Goal: Check status: Check status

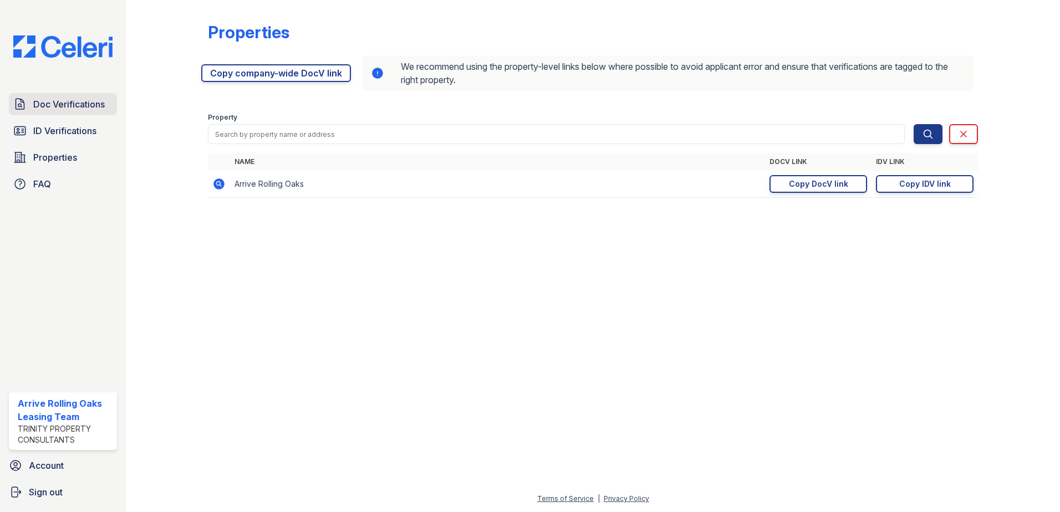
drag, startPoint x: 0, startPoint y: 0, endPoint x: 45, endPoint y: 103, distance: 112.1
click at [45, 103] on span "Doc Verifications" at bounding box center [68, 104] width 71 height 13
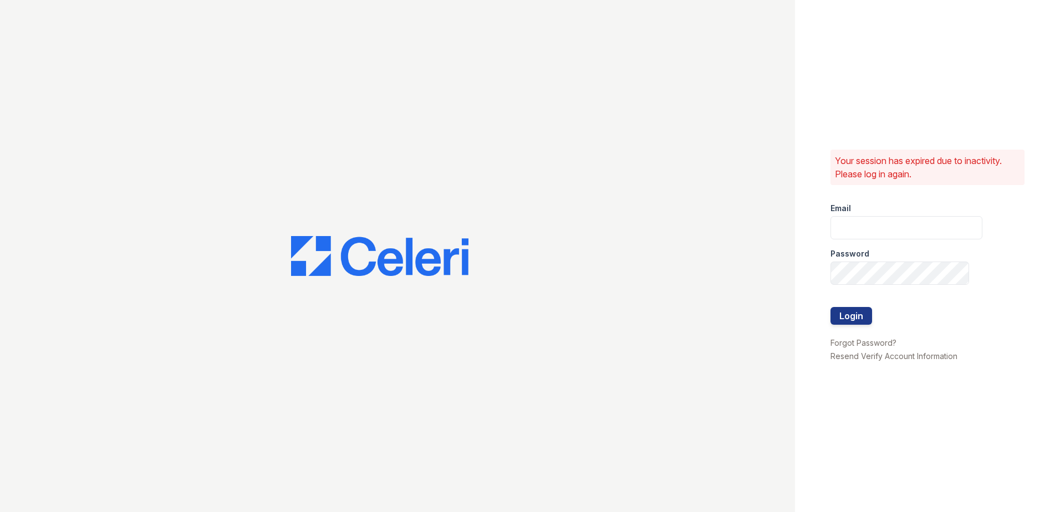
click at [47, 127] on div at bounding box center [397, 256] width 795 height 512
type input "arriverollingoaks@trinity-pm.com"
click at [835, 313] on button "Login" at bounding box center [851, 316] width 42 height 18
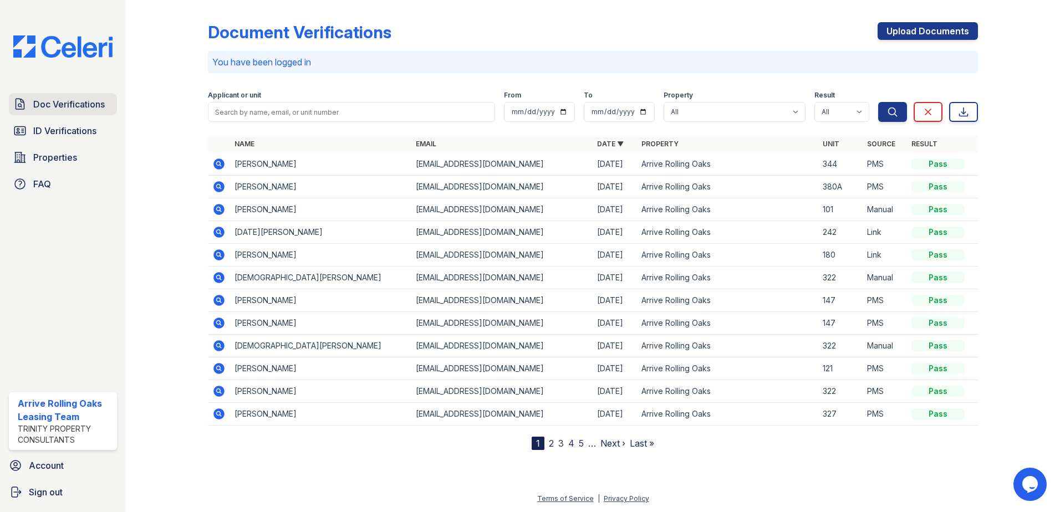
click at [67, 108] on span "Doc Verifications" at bounding box center [68, 104] width 71 height 13
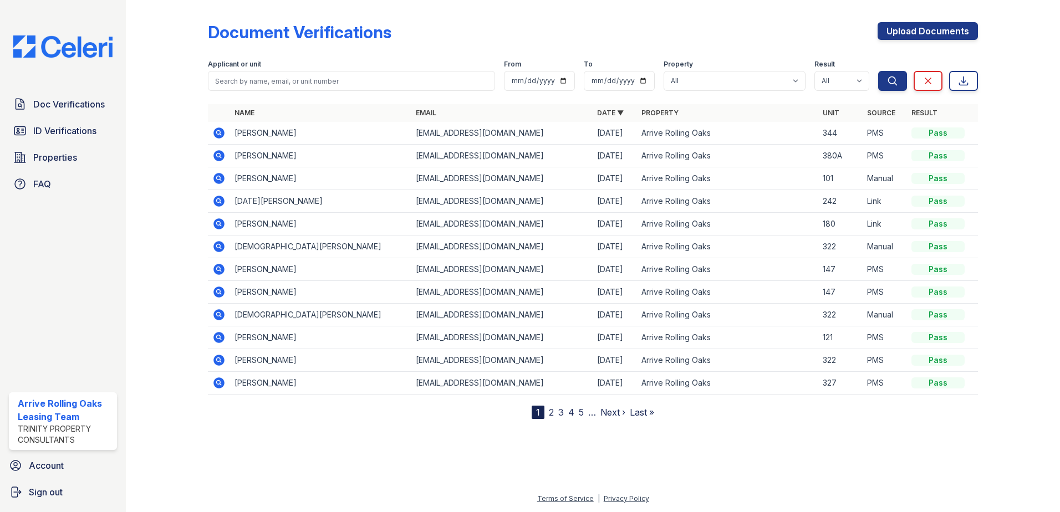
click at [546, 413] on nav "1 2 3 4 5 … Next › Last »" at bounding box center [592, 412] width 122 height 13
click at [550, 416] on link "2" at bounding box center [551, 412] width 5 height 11
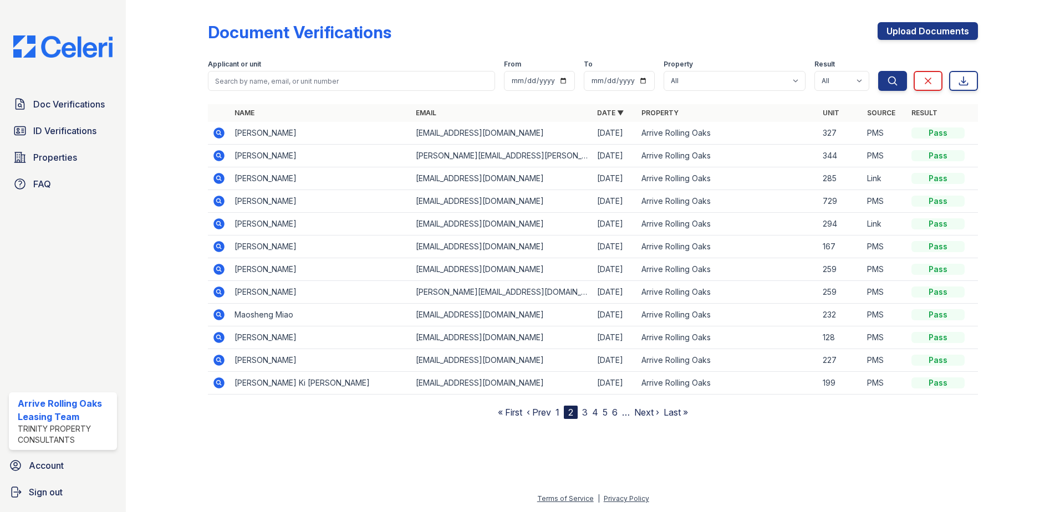
click at [555, 414] on nav "« First ‹ Prev 1 2 3 4 5 6 … Next › Last »" at bounding box center [593, 412] width 190 height 13
click at [558, 413] on link "1" at bounding box center [557, 412] width 4 height 11
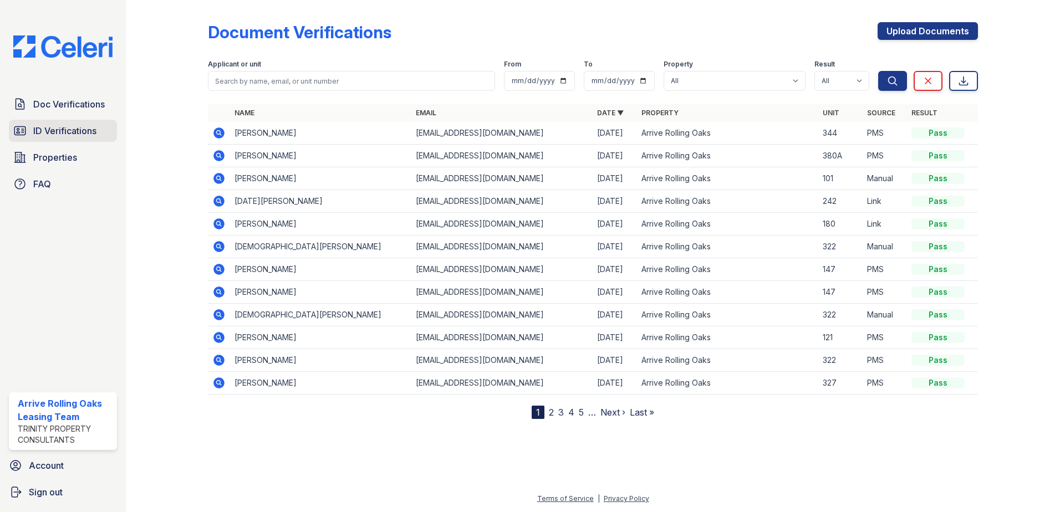
click at [85, 127] on span "ID Verifications" at bounding box center [64, 130] width 63 height 13
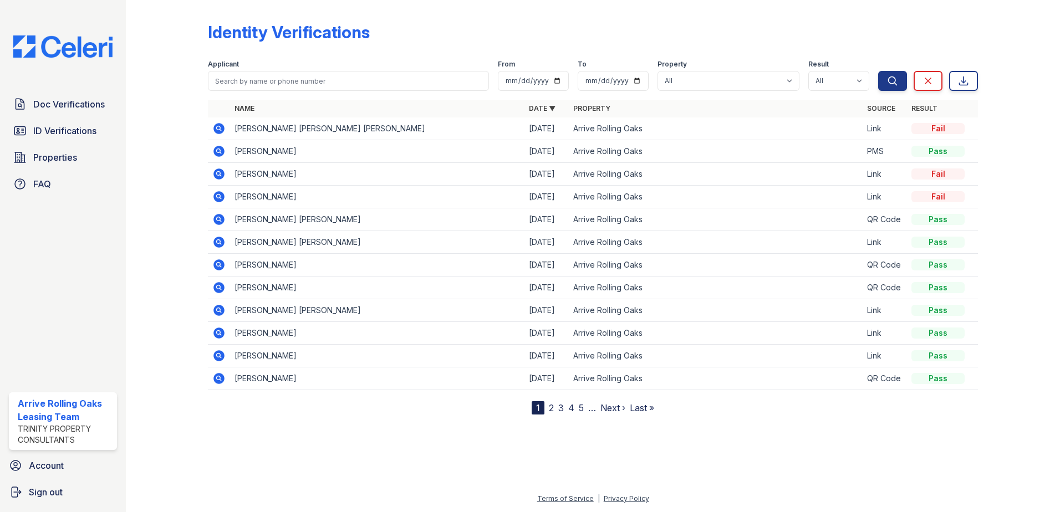
click at [551, 408] on link "2" at bounding box center [551, 407] width 5 height 11
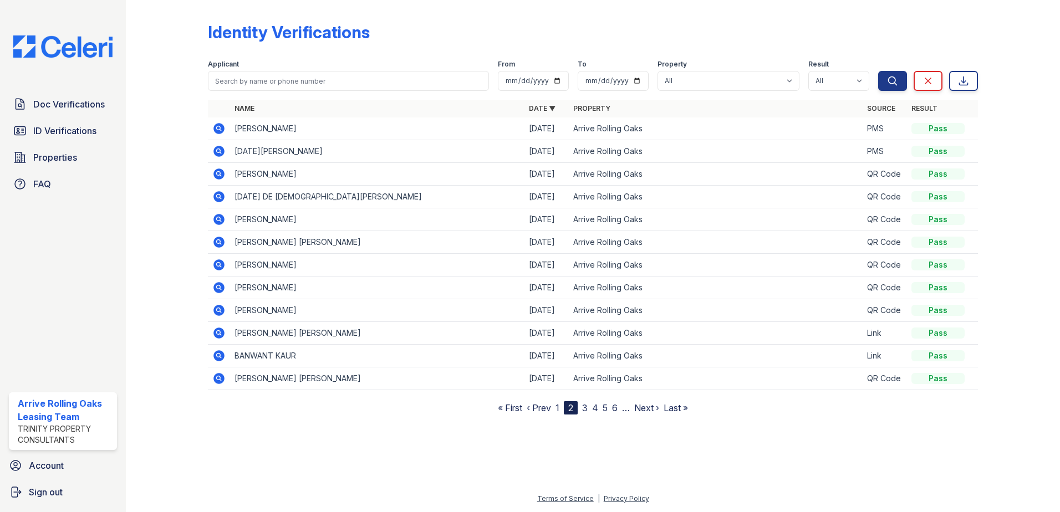
click at [583, 406] on link "3" at bounding box center [585, 407] width 6 height 11
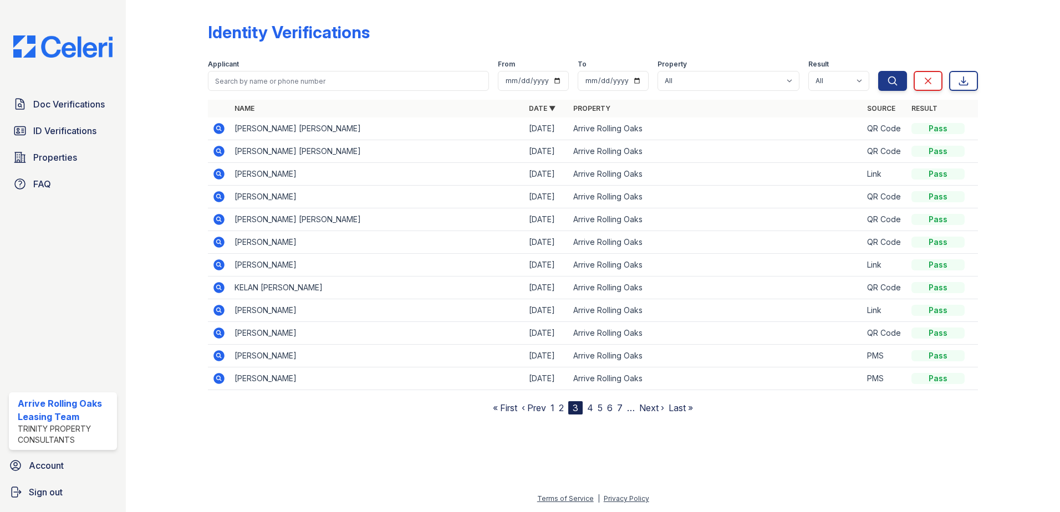
click at [561, 410] on link "2" at bounding box center [561, 407] width 5 height 11
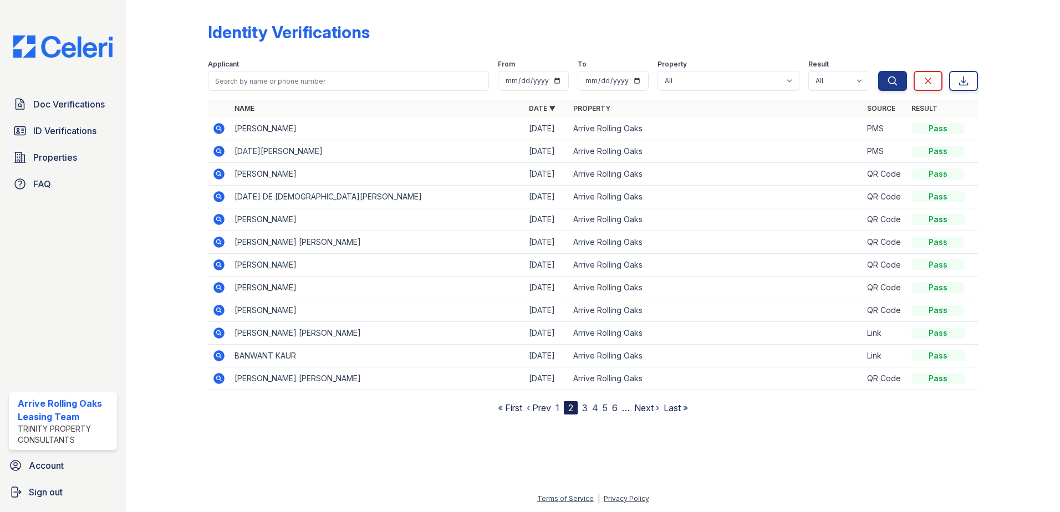
click at [558, 411] on link "1" at bounding box center [557, 407] width 4 height 11
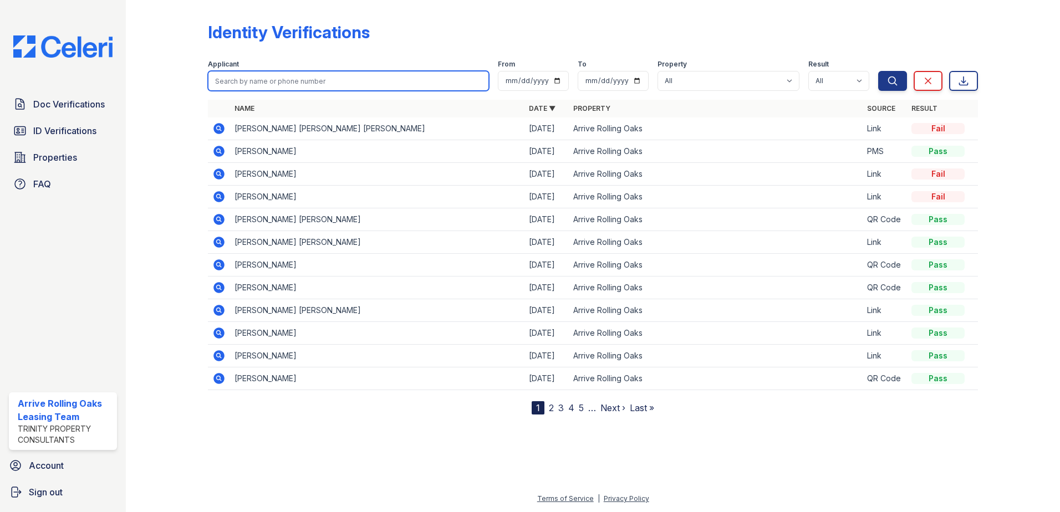
drag, startPoint x: 258, startPoint y: 215, endPoint x: 284, endPoint y: 85, distance: 132.3
click at [284, 85] on input "search" at bounding box center [348, 81] width 281 height 20
click at [277, 79] on input "mee" at bounding box center [348, 81] width 281 height 20
type input "meerim"
click at [878, 71] on button "Search" at bounding box center [892, 81] width 29 height 20
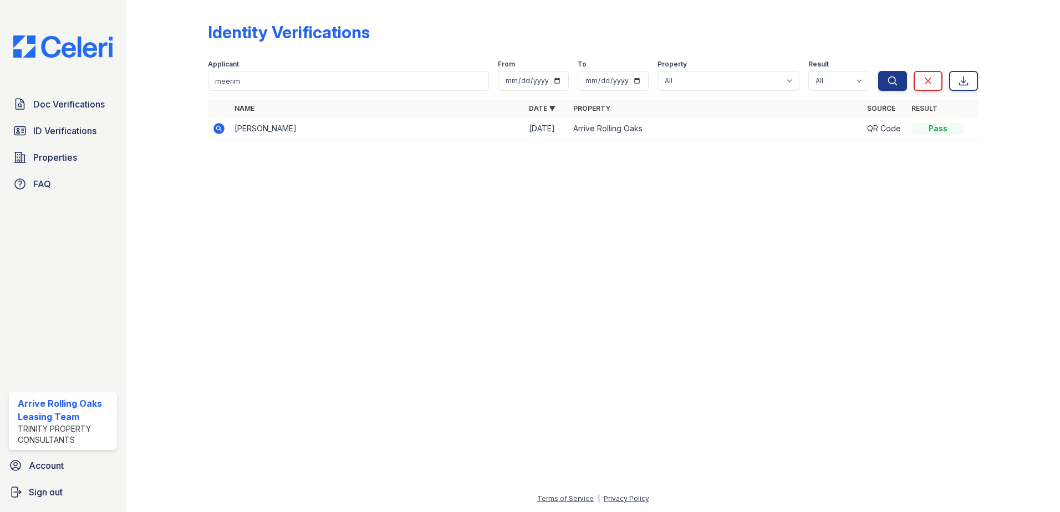
click at [215, 133] on icon at bounding box center [218, 128] width 13 height 13
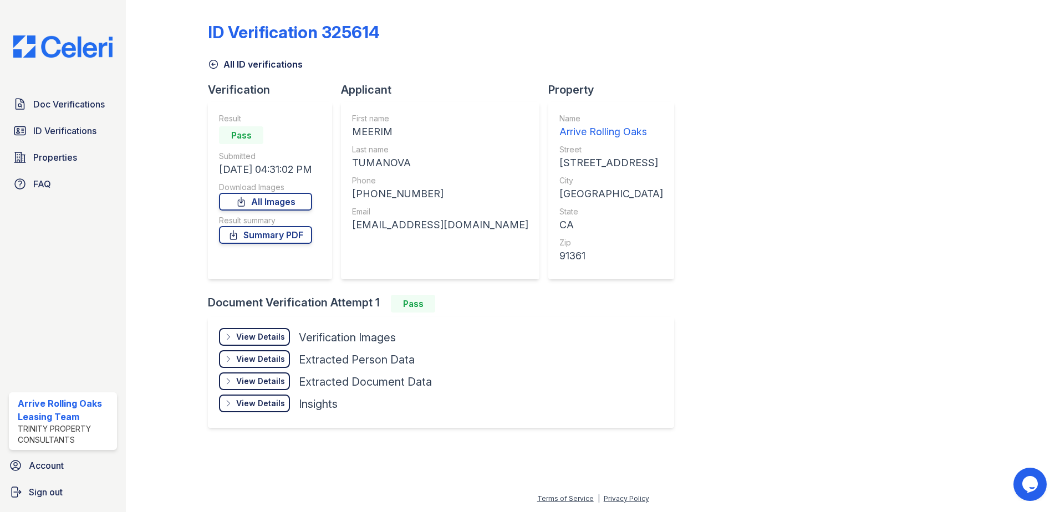
click at [251, 334] on div "View Details" at bounding box center [260, 336] width 49 height 11
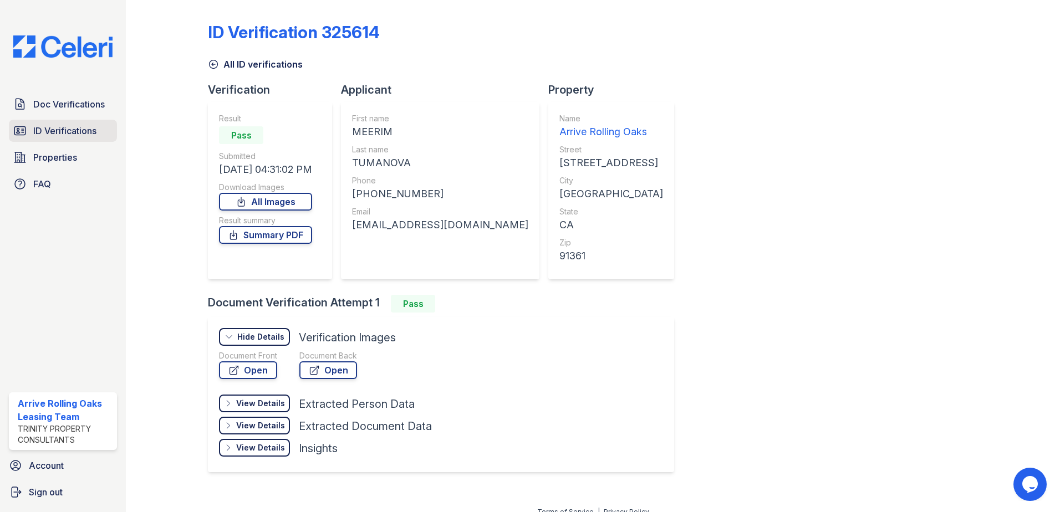
click at [55, 126] on span "ID Verifications" at bounding box center [64, 130] width 63 height 13
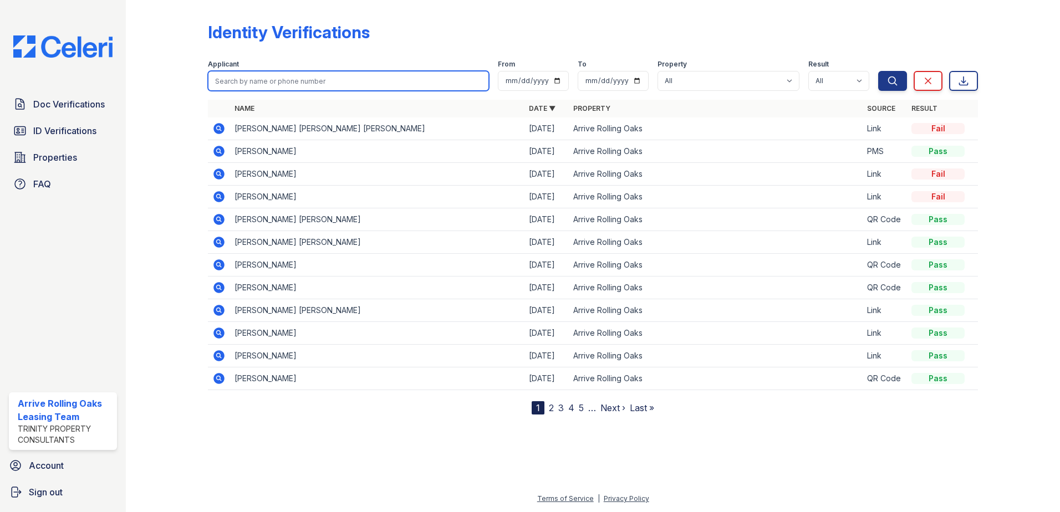
click at [262, 75] on input "search" at bounding box center [348, 81] width 281 height 20
type input "gio"
click at [878, 71] on button "Search" at bounding box center [892, 81] width 29 height 20
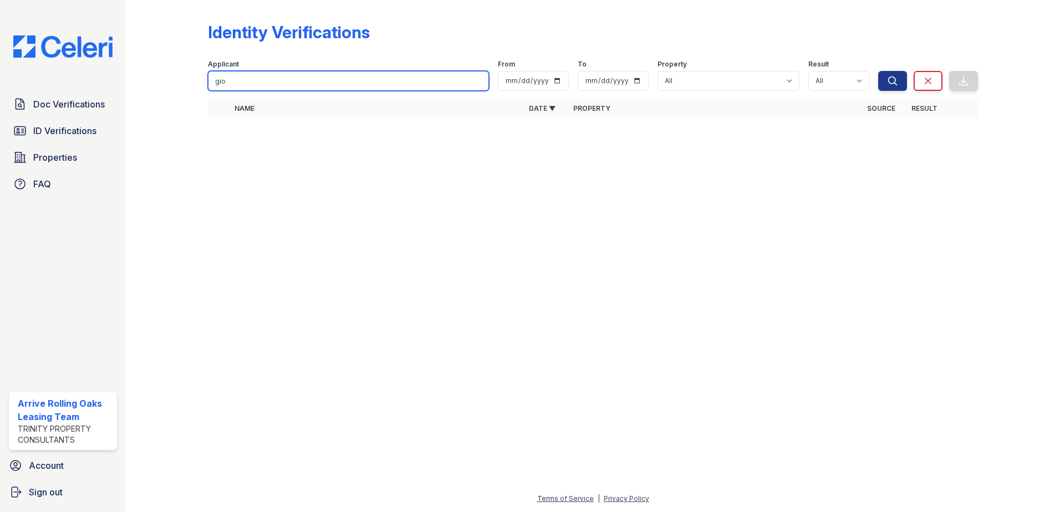
click at [253, 85] on input "gio" at bounding box center [348, 81] width 281 height 20
click at [480, 82] on input "gio" at bounding box center [348, 81] width 281 height 20
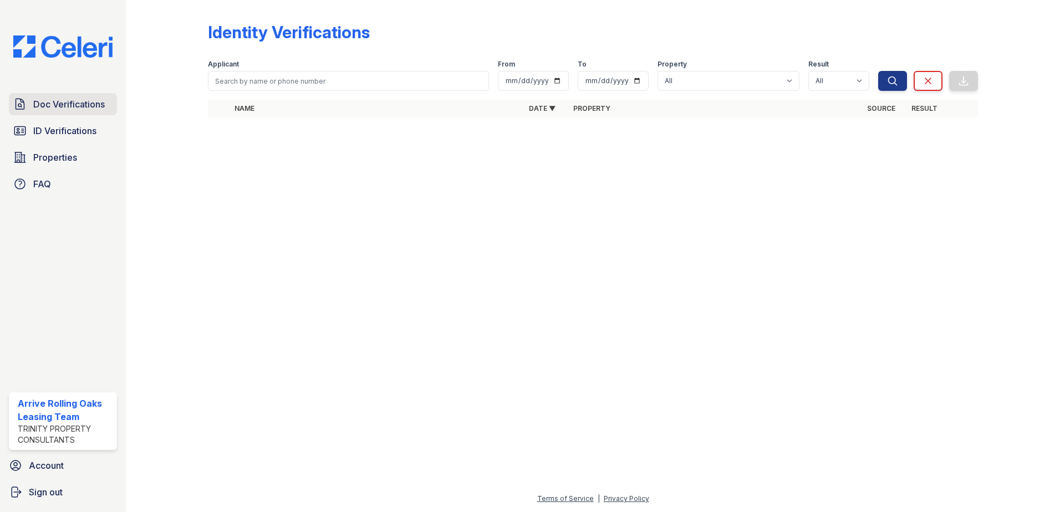
click at [92, 110] on span "Doc Verifications" at bounding box center [68, 104] width 71 height 13
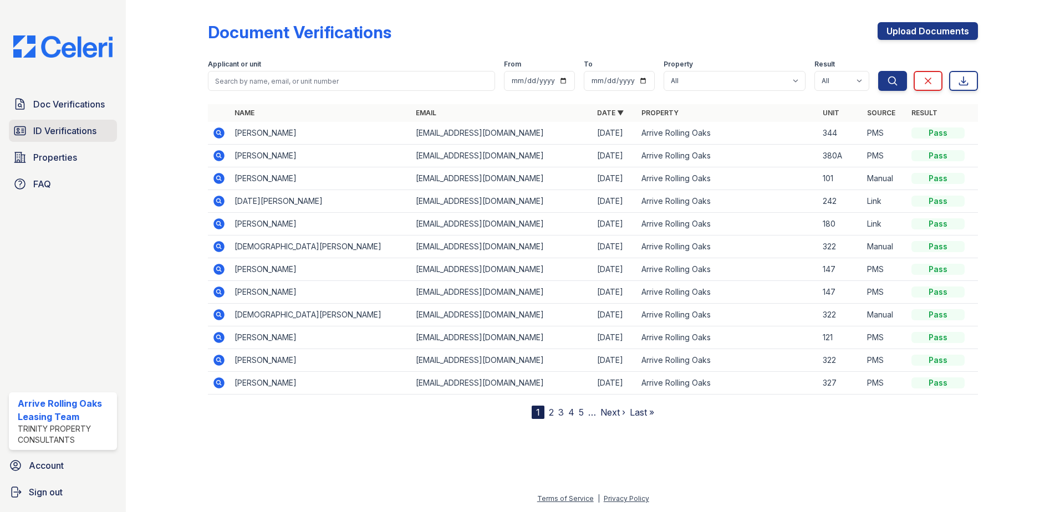
drag, startPoint x: 30, startPoint y: 142, endPoint x: 16, endPoint y: 142, distance: 13.9
click at [67, 113] on link "Doc Verifications" at bounding box center [63, 104] width 108 height 22
click at [217, 133] on icon at bounding box center [218, 132] width 13 height 13
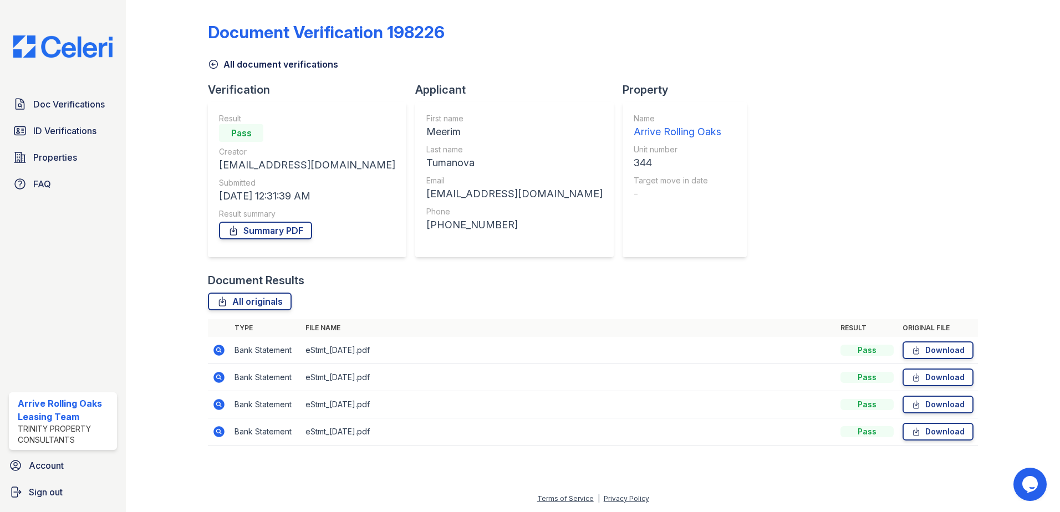
drag, startPoint x: 216, startPoint y: 352, endPoint x: 386, endPoint y: 323, distance: 172.6
click at [216, 352] on icon at bounding box center [218, 350] width 11 height 11
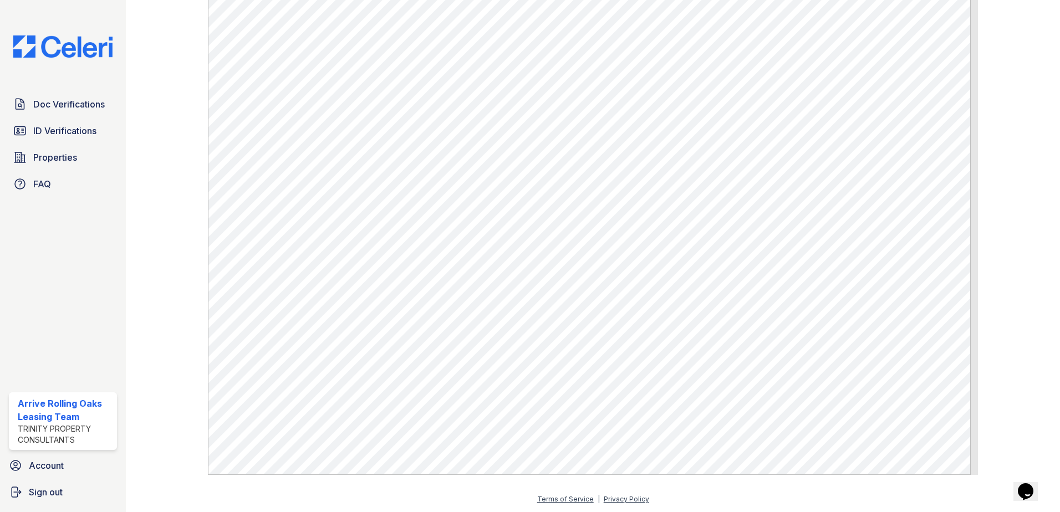
scroll to position [575, 0]
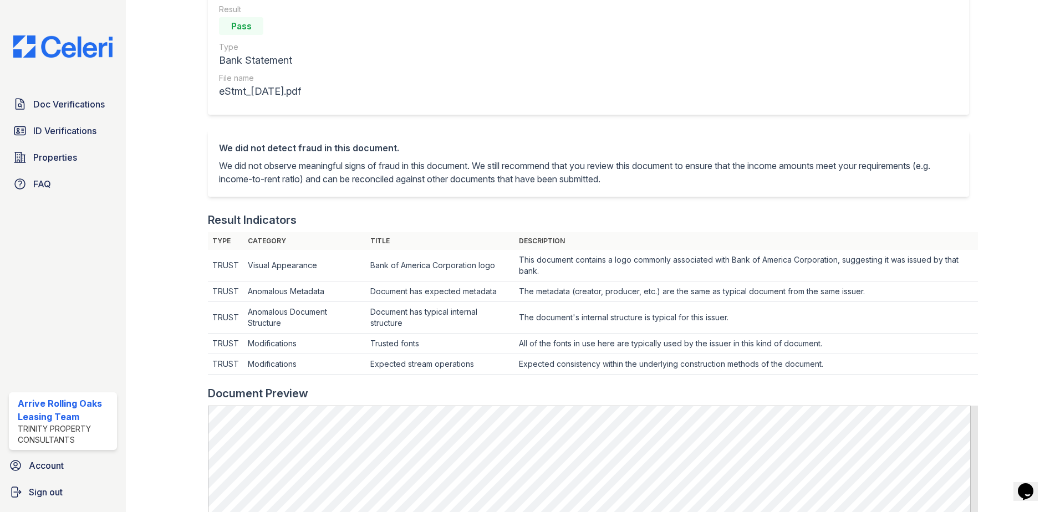
drag, startPoint x: 284, startPoint y: 149, endPoint x: 274, endPoint y: 163, distance: 17.1
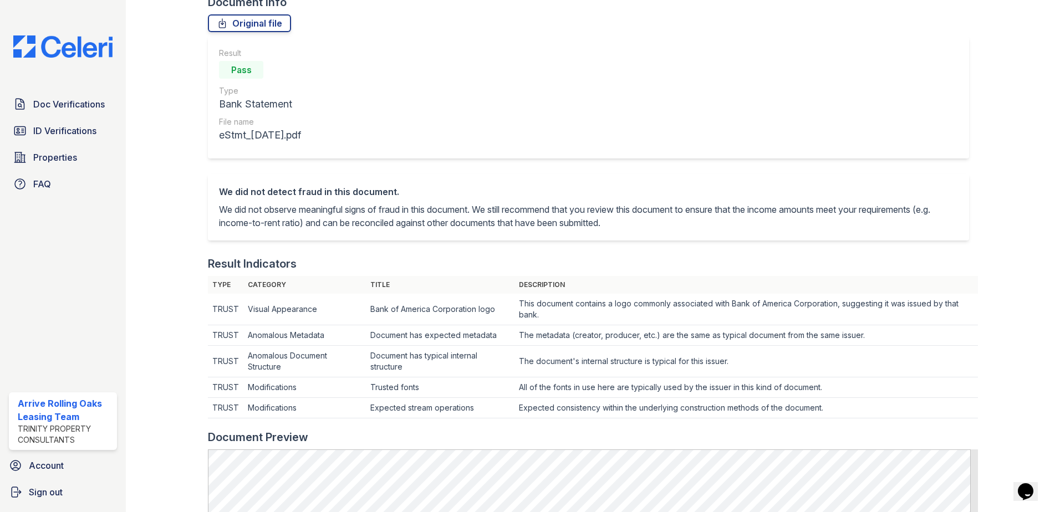
scroll to position [0, 0]
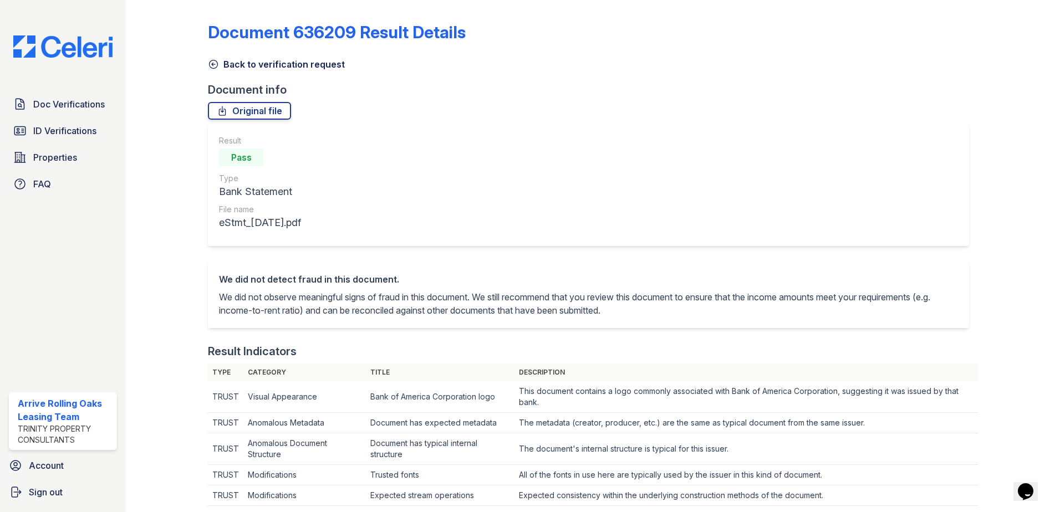
click at [215, 64] on icon at bounding box center [213, 64] width 11 height 11
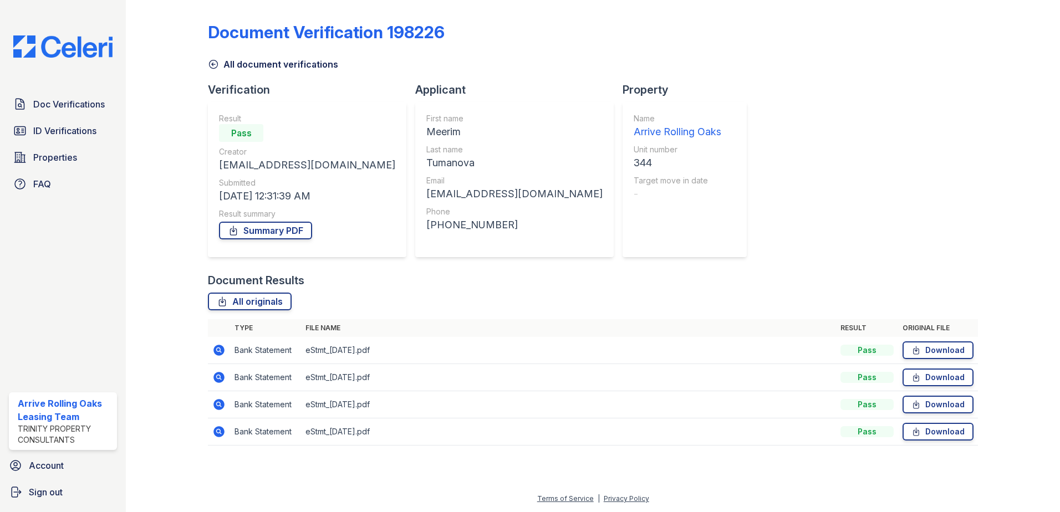
click at [219, 377] on icon at bounding box center [218, 376] width 3 height 3
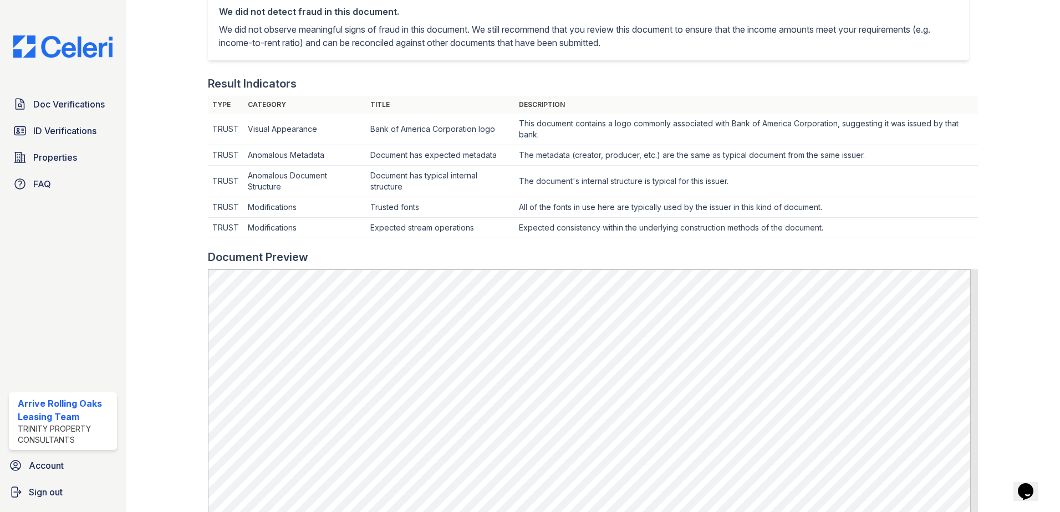
scroll to position [443, 0]
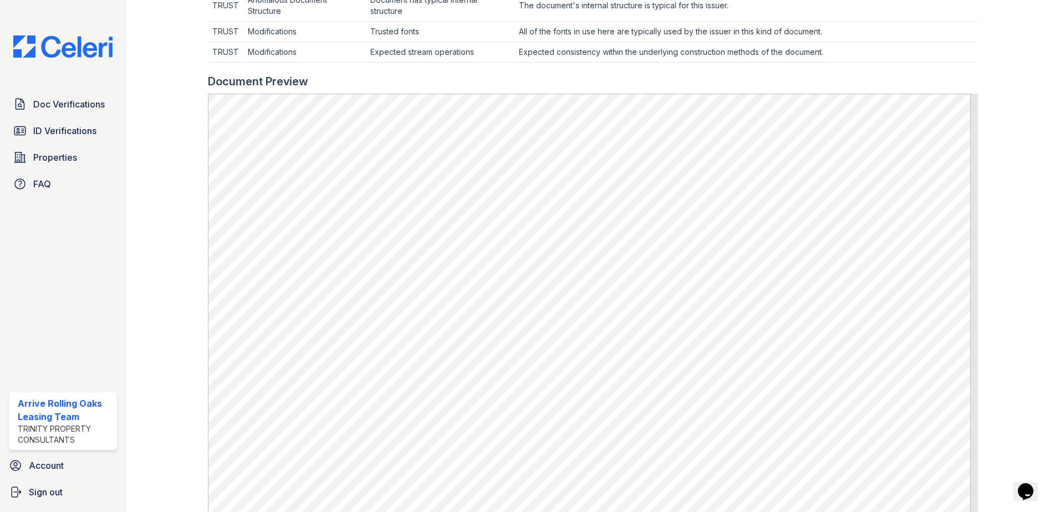
click at [190, 328] on div at bounding box center [176, 83] width 64 height 1045
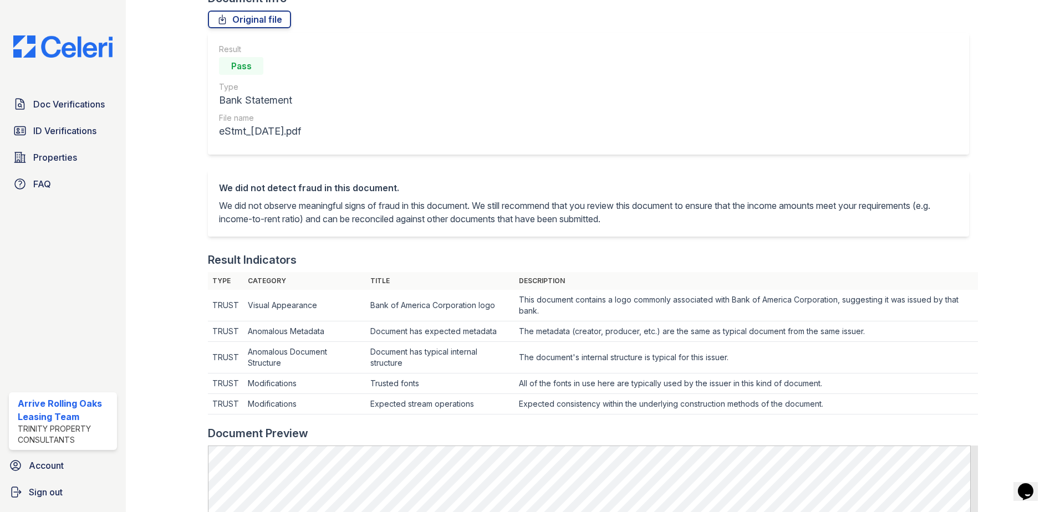
scroll to position [0, 0]
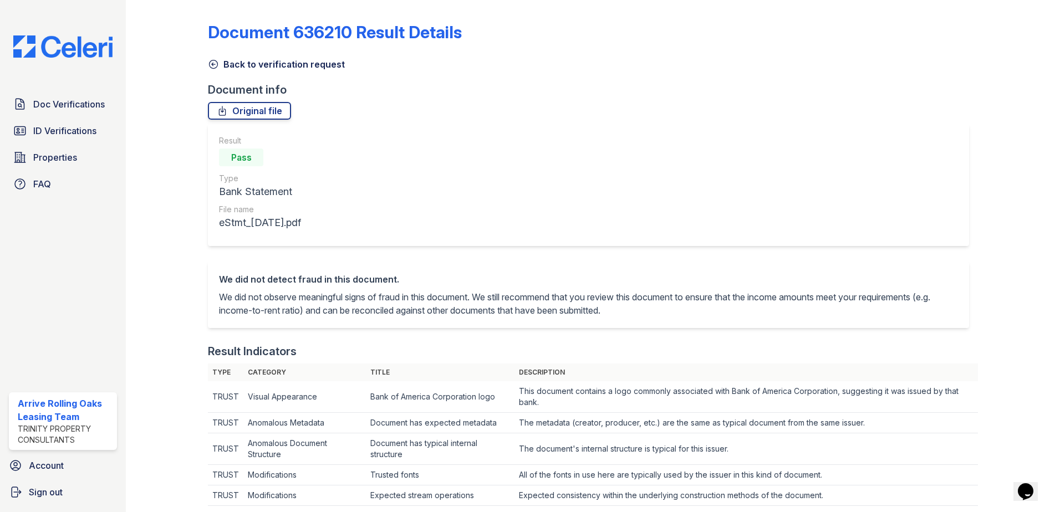
click at [213, 64] on icon at bounding box center [213, 64] width 11 height 11
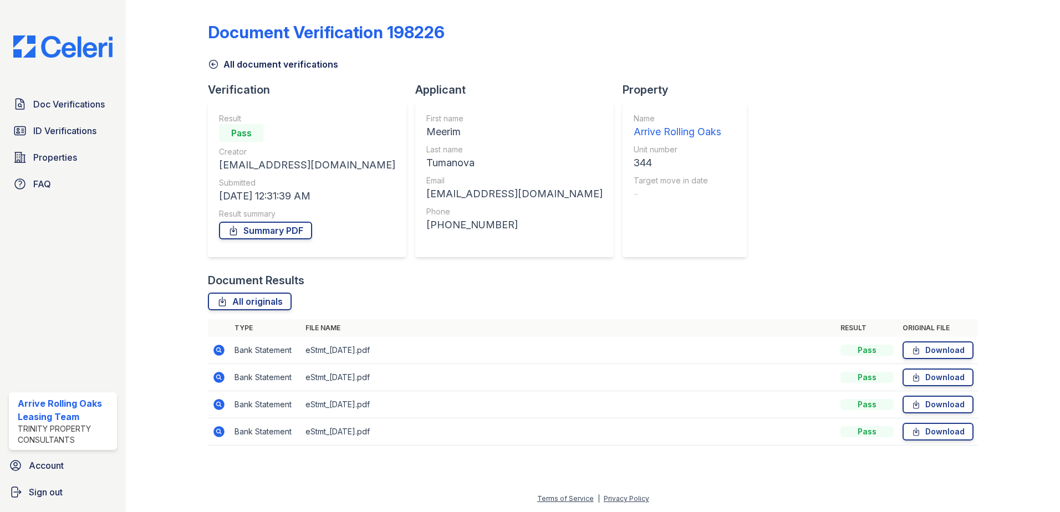
click at [218, 408] on icon at bounding box center [218, 404] width 11 height 11
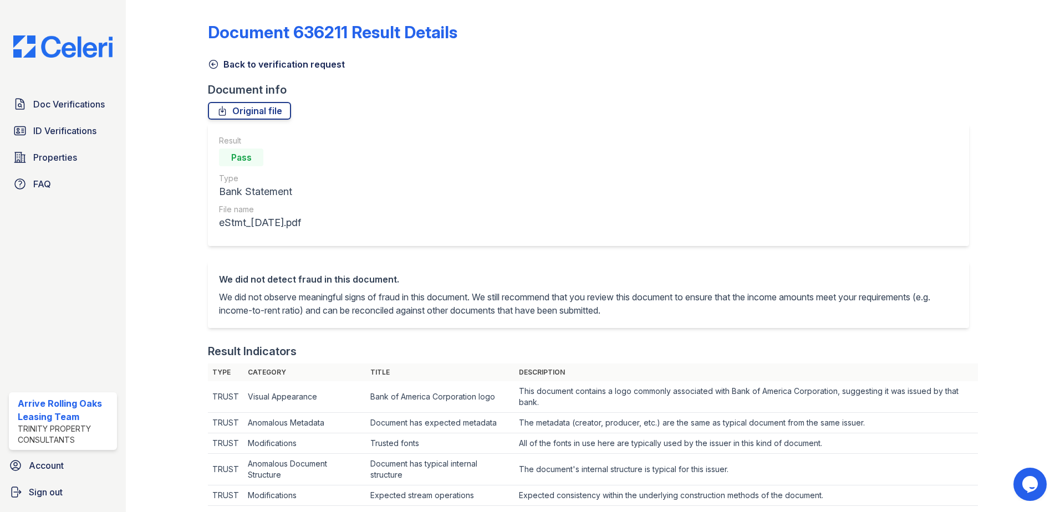
drag, startPoint x: 217, startPoint y: 70, endPoint x: 212, endPoint y: 66, distance: 6.7
click at [211, 65] on icon at bounding box center [213, 64] width 11 height 11
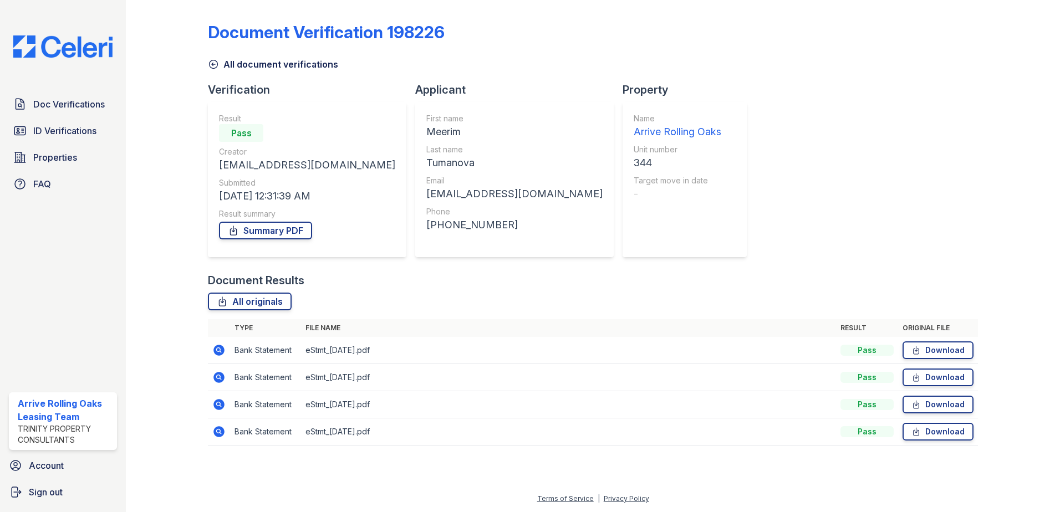
click at [220, 437] on icon at bounding box center [218, 431] width 11 height 11
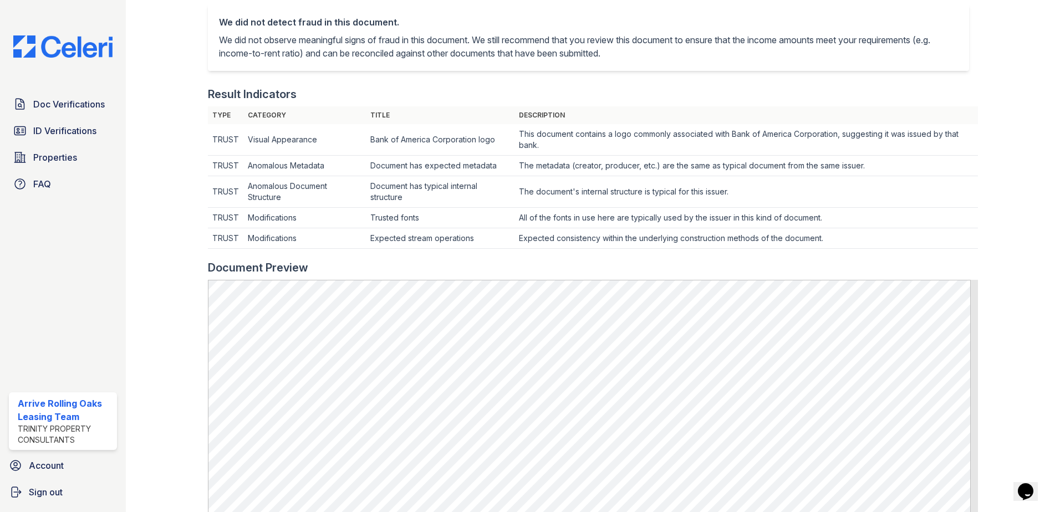
scroll to position [333, 0]
